Goal: Find contact information

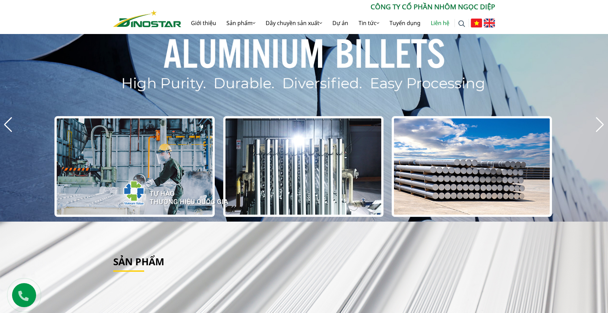
click at [442, 23] on link "Liên hệ" at bounding box center [440, 23] width 29 height 22
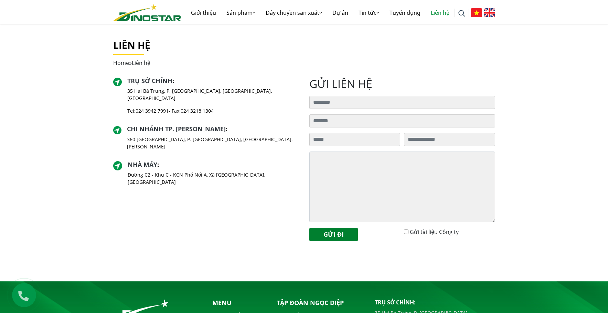
scroll to position [138, 0]
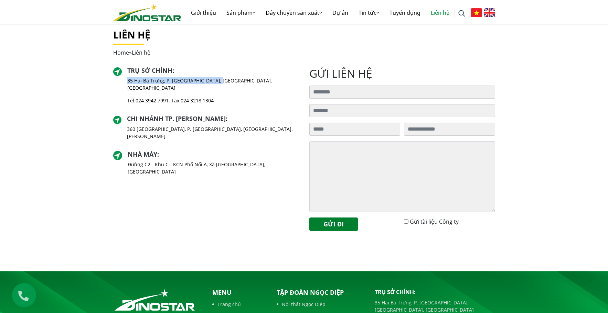
drag, startPoint x: 129, startPoint y: 81, endPoint x: 222, endPoint y: 82, distance: 92.9
click at [222, 82] on div "Trụ sở chính : 35 Hai Bà Trưng, P. Cửa Nam, Tp. Hà Nội Tel: 024 3942 7991 - Fax…" at bounding box center [206, 88] width 186 height 43
copy p "35 Hai Bà Trưng, P. [GEOGRAPHIC_DATA], [GEOGRAPHIC_DATA]. [GEOGRAPHIC_DATA]"
drag, startPoint x: 171, startPoint y: 93, endPoint x: 139, endPoint y: 93, distance: 32.0
click at [139, 97] on p "Tel: 024 3942 7991 - Fax: 024 3218 1304" at bounding box center [212, 100] width 171 height 7
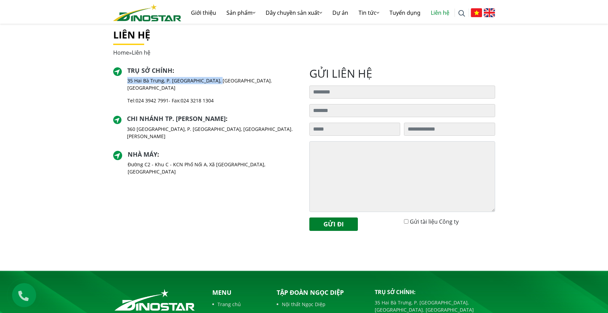
copy link "024 3942 7991"
click at [259, 97] on div "Trụ sở chính : 35 Hai Bà Trưng, P. Cửa Nam, Tp. Hà Nội Tel: 024 3942 7991 - Fax…" at bounding box center [206, 88] width 186 height 43
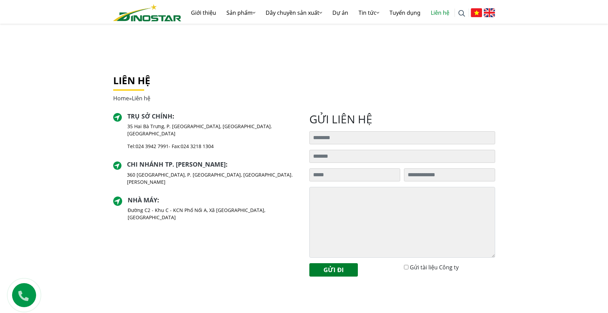
scroll to position [84, 0]
